Goal: Information Seeking & Learning: Learn about a topic

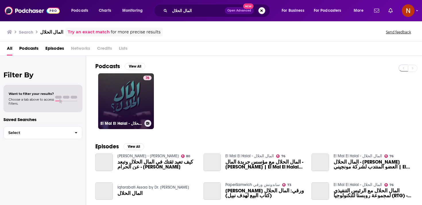
click at [127, 105] on link "76 El Mal El Halal - المال الحلال" at bounding box center [126, 101] width 56 height 56
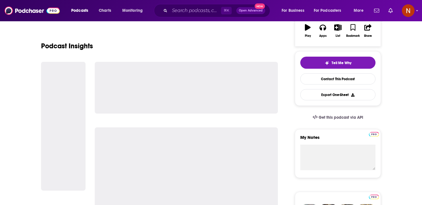
scroll to position [112, 0]
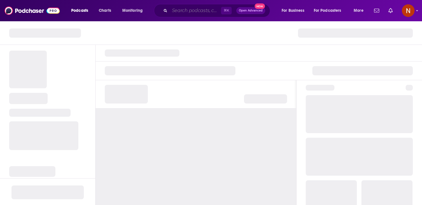
click at [198, 7] on input "Search podcasts, credits, & more..." at bounding box center [195, 10] width 51 height 9
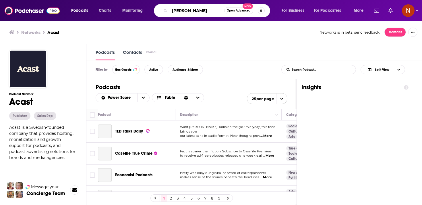
type input "[PERSON_NAME] mindset"
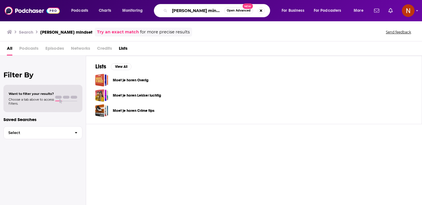
click at [188, 9] on input "youssef sabri mindset" at bounding box center [197, 10] width 55 height 9
click at [189, 9] on input "youssef sabri mindset" at bounding box center [197, 10] width 55 height 9
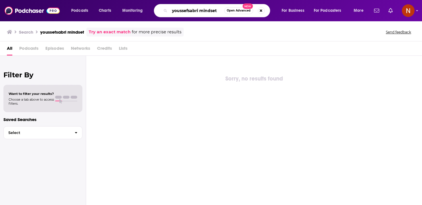
click at [200, 9] on input "youssefsabri mindset" at bounding box center [197, 10] width 55 height 9
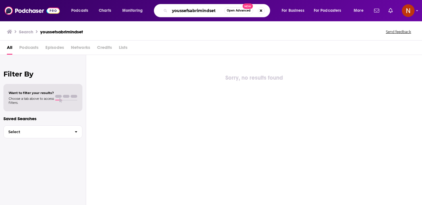
click at [200, 9] on input "youssefsabrimindset" at bounding box center [197, 10] width 55 height 9
click at [274, 155] on div "Sorry, no results found" at bounding box center [254, 130] width 336 height 150
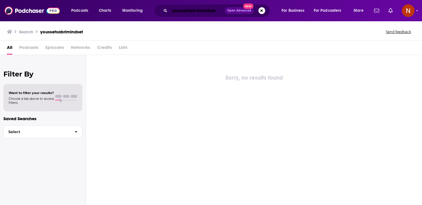
click at [218, 9] on input "youssefsabrimindset" at bounding box center [197, 10] width 55 height 9
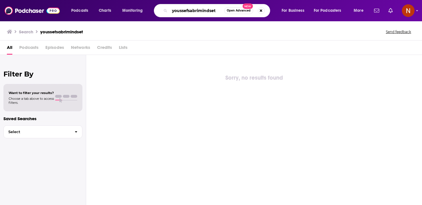
click at [218, 9] on input "youssefsabrimindset" at bounding box center [197, 10] width 55 height 9
paste input "ArabGT"
type input "ArabGT"
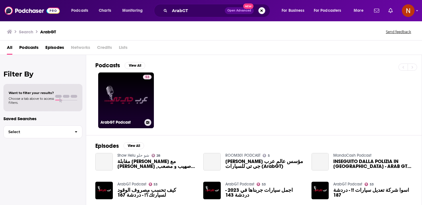
click at [141, 97] on link "53 ArabGT Podcast" at bounding box center [126, 100] width 56 height 56
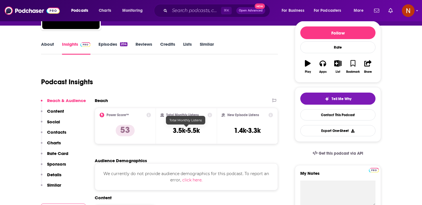
scroll to position [74, 0]
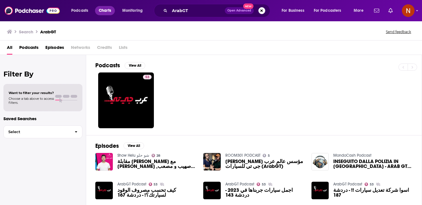
click at [105, 9] on span "Charts" at bounding box center [105, 11] width 12 height 8
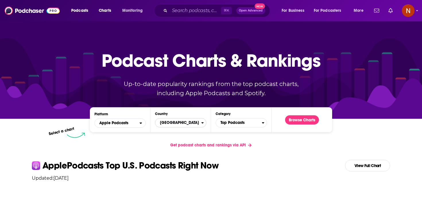
click at [177, 125] on span "[GEOGRAPHIC_DATA]" at bounding box center [178, 123] width 46 height 10
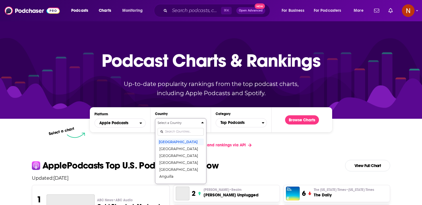
click at [179, 131] on input "Countries" at bounding box center [181, 132] width 46 height 8
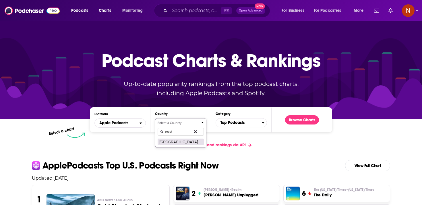
type input "saudi"
click at [176, 143] on button "[GEOGRAPHIC_DATA]" at bounding box center [181, 141] width 46 height 7
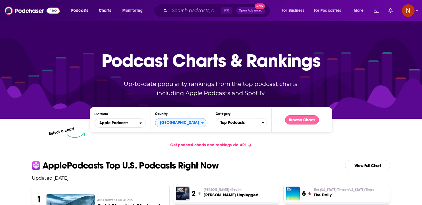
click at [291, 116] on button "Browse Charts" at bounding box center [302, 119] width 34 height 9
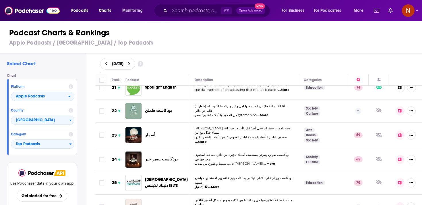
scroll to position [489, 0]
click at [158, 108] on span "بودكاست طمئن" at bounding box center [158, 110] width 27 height 5
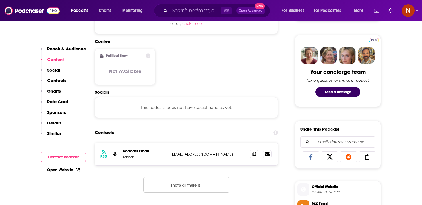
scroll to position [262, 0]
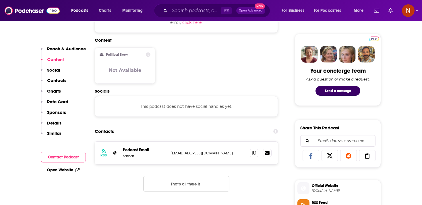
click at [185, 153] on p "podcastbriefly@gmail.com" at bounding box center [208, 152] width 75 height 5
copy div "podcastbriefly@gmail.com podcastbriefly@gmail.com"
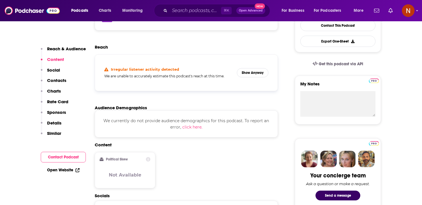
scroll to position [135, 0]
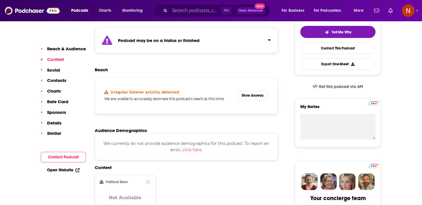
click at [188, 44] on div "Podcast may be on a hiatus or finished" at bounding box center [186, 41] width 183 height 26
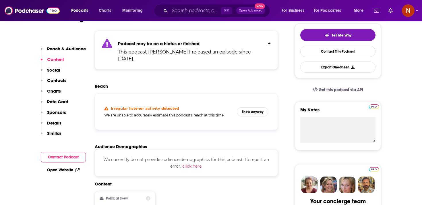
scroll to position [128, 0]
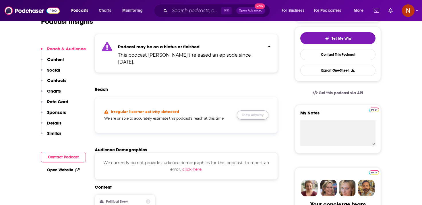
click at [246, 110] on button "Show Anyway" at bounding box center [253, 114] width 32 height 9
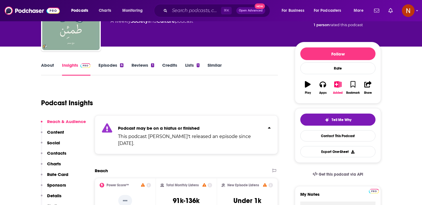
scroll to position [0, 0]
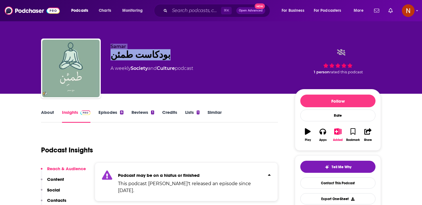
drag, startPoint x: 155, startPoint y: 54, endPoint x: 106, endPoint y: 42, distance: 50.4
click at [106, 42] on div "Samar بودكاست طمئن A weekly Society and Culture podcast 1 person rated this pod…" at bounding box center [211, 69] width 340 height 62
copy div "Samar بودكاست طمئن"
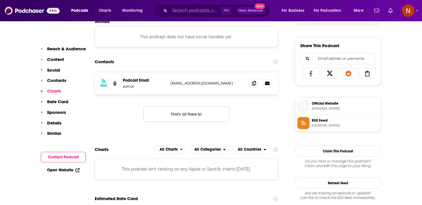
scroll to position [327, 0]
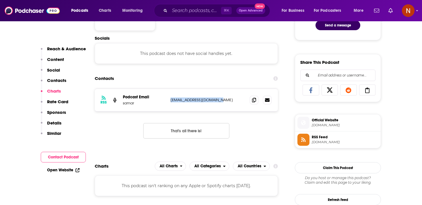
drag, startPoint x: 169, startPoint y: 94, endPoint x: 219, endPoint y: 94, distance: 50.8
click at [219, 94] on div "RSS Podcast Email samar podcastbriefly@gmail.com podcastbriefly@gmail.com" at bounding box center [186, 100] width 183 height 22
copy p "podcastbriefly@gmail.com"
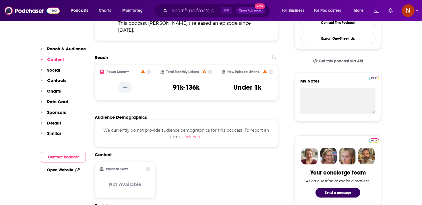
scroll to position [0, 0]
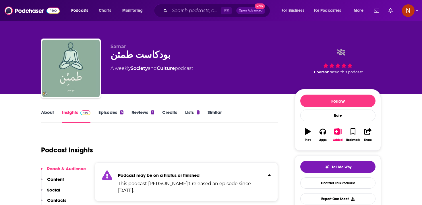
click at [133, 56] on div "بودكاست طمئن" at bounding box center [198, 54] width 175 height 11
copy div "بودكاست طمئن"
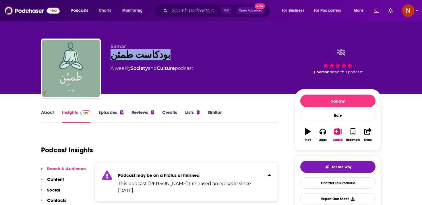
click at [167, 54] on div "بودكاست طمئن" at bounding box center [198, 54] width 175 height 11
drag, startPoint x: 166, startPoint y: 55, endPoint x: 106, endPoint y: 43, distance: 60.9
click at [106, 43] on div "Samar بودكاست طمئن A weekly Society and Culture podcast 1 person rated this pod…" at bounding box center [211, 69] width 340 height 62
copy div "Samar بودكاست طمئن"
click at [178, 47] on p "Samar" at bounding box center [198, 46] width 175 height 5
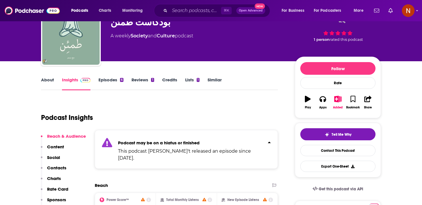
scroll to position [45, 0]
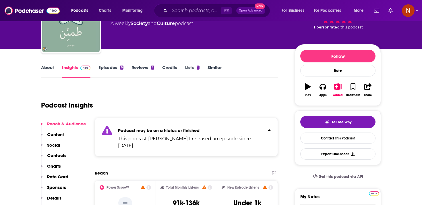
click at [137, 68] on link "Reviews 1" at bounding box center [142, 71] width 22 height 13
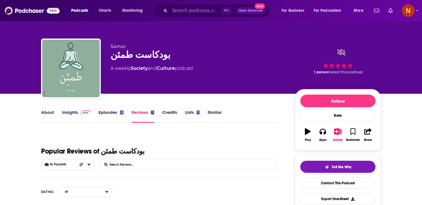
click at [130, 54] on div "بودكاست طمئن" at bounding box center [198, 54] width 175 height 11
copy div "بودكاست طمئن"
click at [161, 53] on div "بودكاست طمئن" at bounding box center [198, 54] width 175 height 11
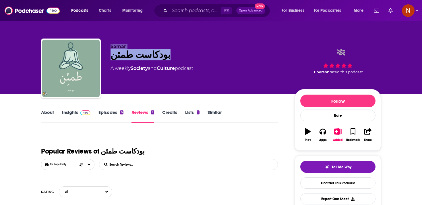
drag, startPoint x: 161, startPoint y: 53, endPoint x: 111, endPoint y: 43, distance: 50.9
click at [111, 43] on div "Samar بودكاست طمئن A weekly Society and Culture podcast 1 person rated this pod…" at bounding box center [211, 69] width 340 height 62
copy div "Samar بودكاست طمئن"
click at [235, 34] on div "Samar بودكاست طمئن A weekly Society and Culture podcast 1 person rated this pod…" at bounding box center [211, 63] width 349 height 62
click at [86, 12] on span "Podcasts" at bounding box center [79, 11] width 17 height 8
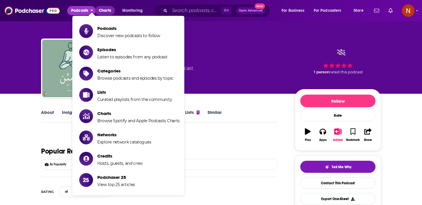
click at [103, 9] on span "Charts" at bounding box center [105, 11] width 12 height 8
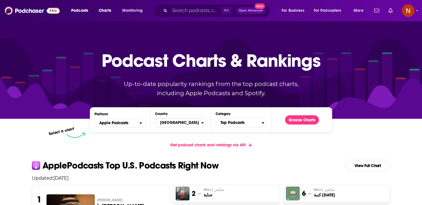
click at [179, 124] on span "United States" at bounding box center [178, 123] width 46 height 10
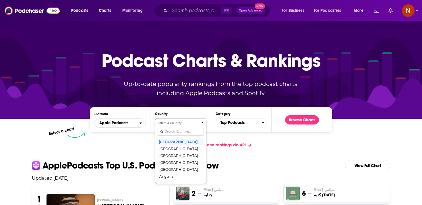
click at [244, 148] on link "Get podcast charts and rankings via API" at bounding box center [211, 145] width 90 height 14
click at [272, 163] on h2 "Apple Podcasts Top U.S. Podcasts Right Now View Full Chart" at bounding box center [210, 165] width 367 height 11
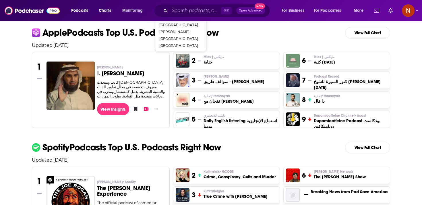
scroll to position [132, 0]
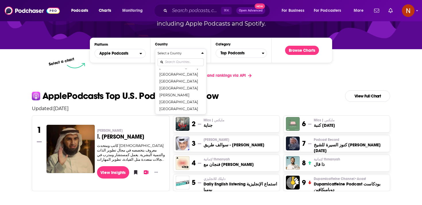
scroll to position [67, 0]
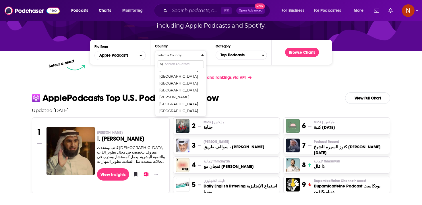
click at [216, 183] on h3 "Daily English listening ‏استماع الإنجليزية يوميا" at bounding box center [241, 188] width 74 height 11
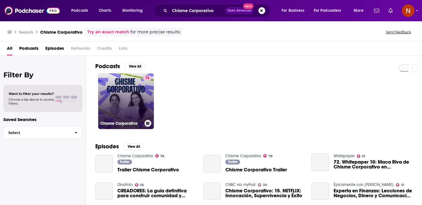
click at [139, 102] on link "78 Chisme Corporativo" at bounding box center [126, 101] width 56 height 56
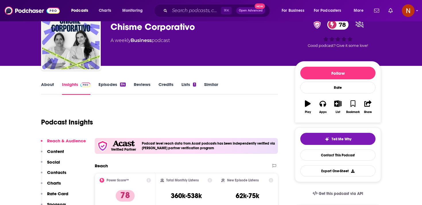
scroll to position [7, 0]
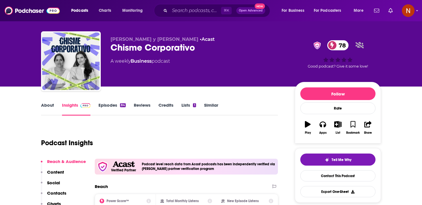
click at [154, 49] on div "Chisme Corporativo 78" at bounding box center [198, 47] width 175 height 11
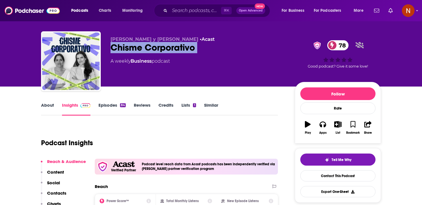
click at [154, 49] on div "Chisme Corporativo 78" at bounding box center [198, 47] width 175 height 11
copy div "Chisme Corporativo 78"
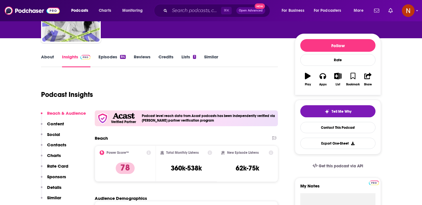
scroll to position [55, 0]
click at [116, 60] on link "Episodes 84" at bounding box center [111, 60] width 27 height 13
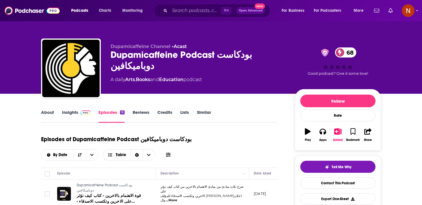
scroll to position [0, 6]
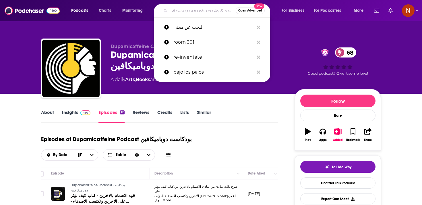
click at [193, 14] on input "Search podcasts, credits, & more..." at bounding box center [203, 10] width 66 height 9
paste input "بودكاست طمئن"
type input "بودكاست طمئن"
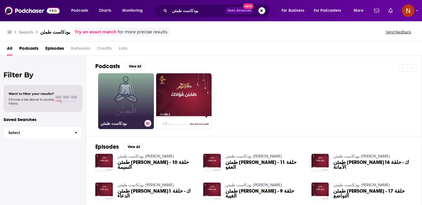
click at [134, 93] on link "بودكاست طمئن" at bounding box center [126, 101] width 56 height 56
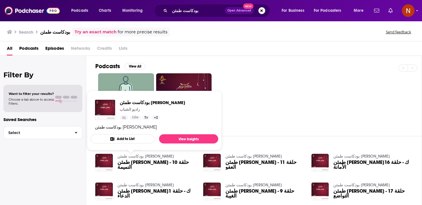
click at [185, 75] on link "بودكاست طمئن فؤادك" at bounding box center [184, 101] width 56 height 56
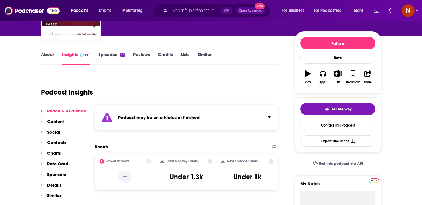
scroll to position [87, 0]
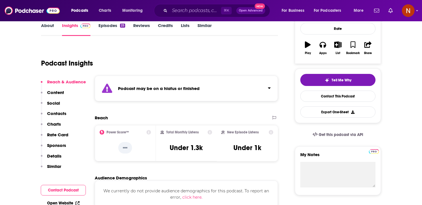
click at [173, 87] on strong "Podcast may be on a hiatus or finished" at bounding box center [159, 88] width 82 height 5
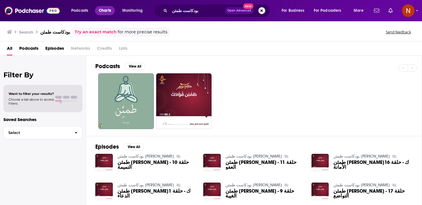
click at [107, 12] on span "Charts" at bounding box center [105, 11] width 12 height 8
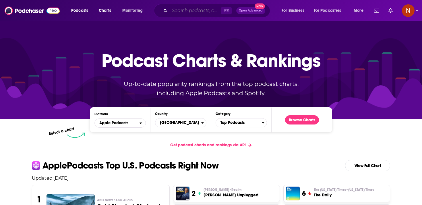
click at [190, 10] on input "Search podcasts, credits, & more..." at bounding box center [195, 10] width 51 height 9
paste input "Omam Podcast - أُمم مع [PERSON_NAME]"
type input "Omam Podcast - أُمم مع [PERSON_NAME]"
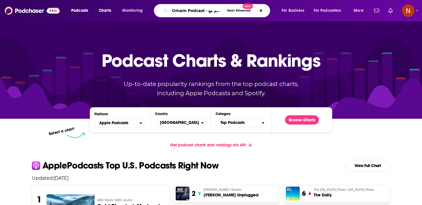
scroll to position [0, 16]
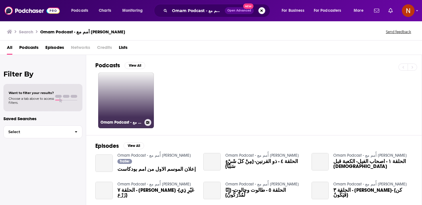
click at [144, 86] on link "Omam Podcast - أُمم مع [PERSON_NAME]" at bounding box center [126, 100] width 56 height 56
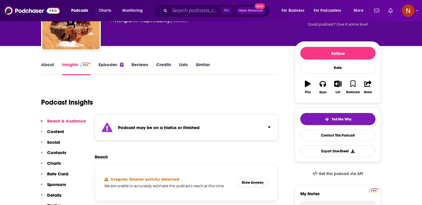
scroll to position [49, 0]
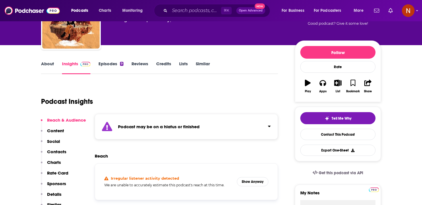
click at [171, 127] on strong "Podcast may be on a hiatus or finished" at bounding box center [159, 126] width 82 height 5
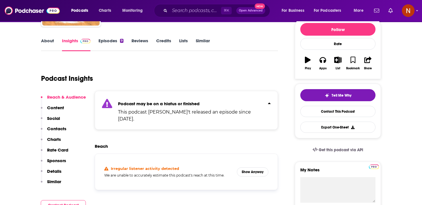
scroll to position [0, 0]
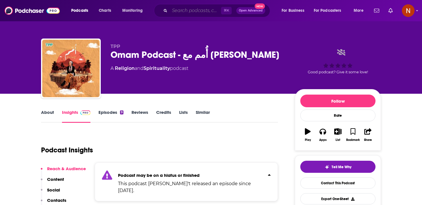
click at [205, 14] on input "Search podcasts, credits, & more..." at bounding box center [195, 10] width 51 height 9
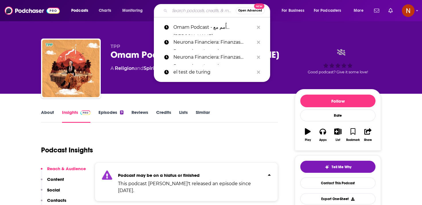
paste input "يونيكورن"
type input "يونيكورن"
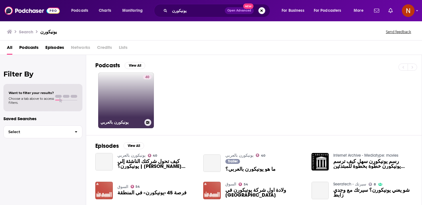
click at [136, 94] on link "40 يونيكورن بالعربي" at bounding box center [126, 100] width 56 height 56
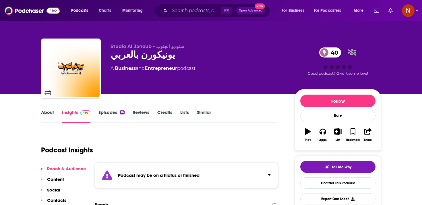
click at [175, 180] on div "Podcast may be on a hiatus or finished" at bounding box center [186, 175] width 183 height 26
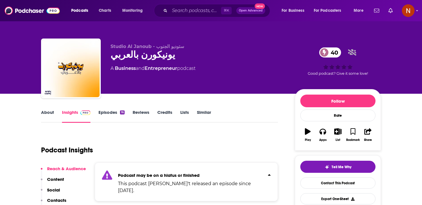
scroll to position [20, 0]
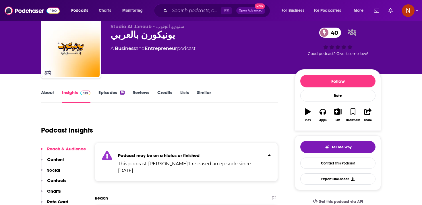
click at [133, 36] on div "يونيكورن بالعربي 40" at bounding box center [198, 34] width 175 height 11
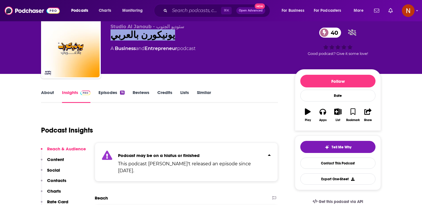
click at [133, 36] on div "يونيكورن بالعربي 40" at bounding box center [198, 34] width 175 height 11
copy div "يونيكورن بالعربي 40"
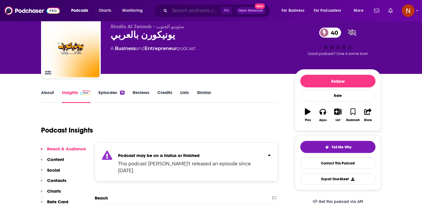
click at [190, 12] on input "Search podcasts, credits, & more..." at bounding box center [195, 10] width 51 height 9
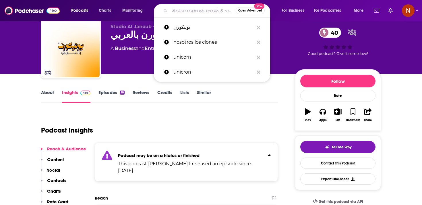
paste input "تقييم"
type input "تقييم"
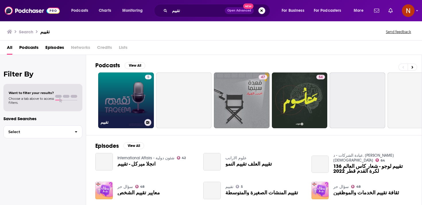
click at [129, 92] on link "5 تقييم" at bounding box center [126, 100] width 56 height 56
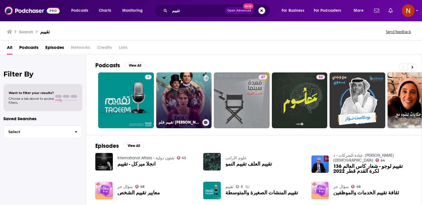
click at [182, 105] on link "تقييم فلم Enola Holmes" at bounding box center [184, 100] width 56 height 56
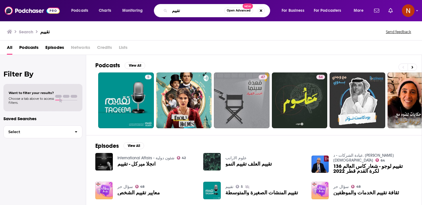
click at [197, 10] on input "تقييم" at bounding box center [197, 10] width 55 height 9
paste input "َوَلان"
type input "جَوَلان"
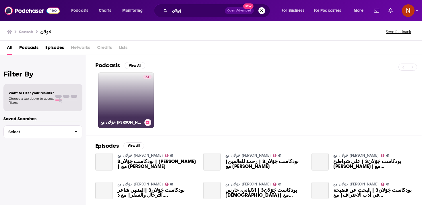
click at [144, 88] on div "61" at bounding box center [147, 97] width 8 height 44
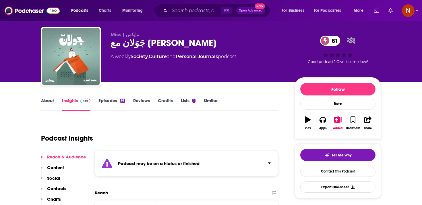
scroll to position [15, 0]
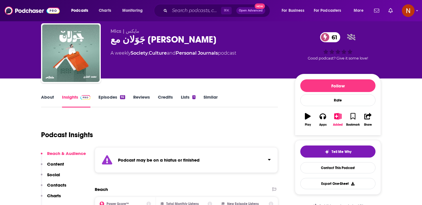
click at [133, 157] on strong "Podcast may be on a hiatus or finished" at bounding box center [159, 159] width 82 height 5
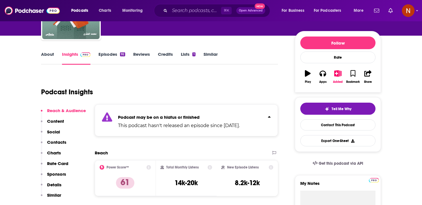
scroll to position [59, 0]
